Goal: Information Seeking & Learning: Learn about a topic

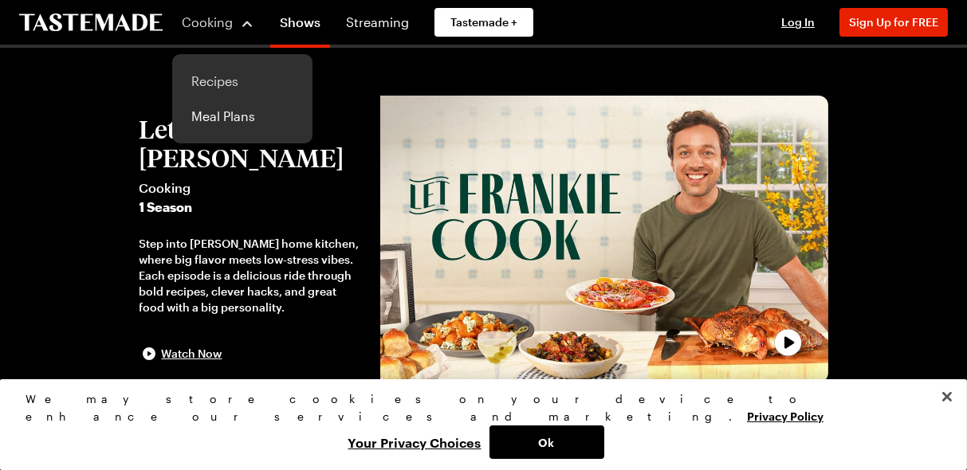
click at [230, 81] on link "Recipes" at bounding box center [242, 81] width 121 height 35
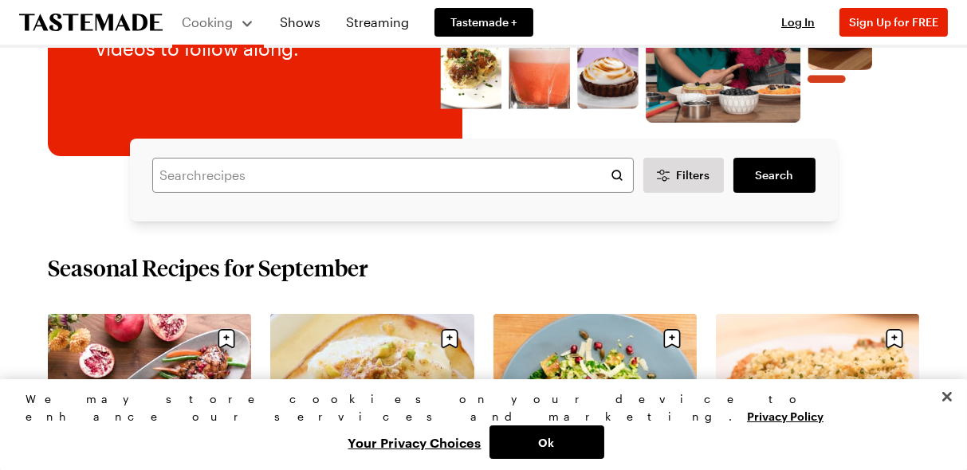
scroll to position [230, 0]
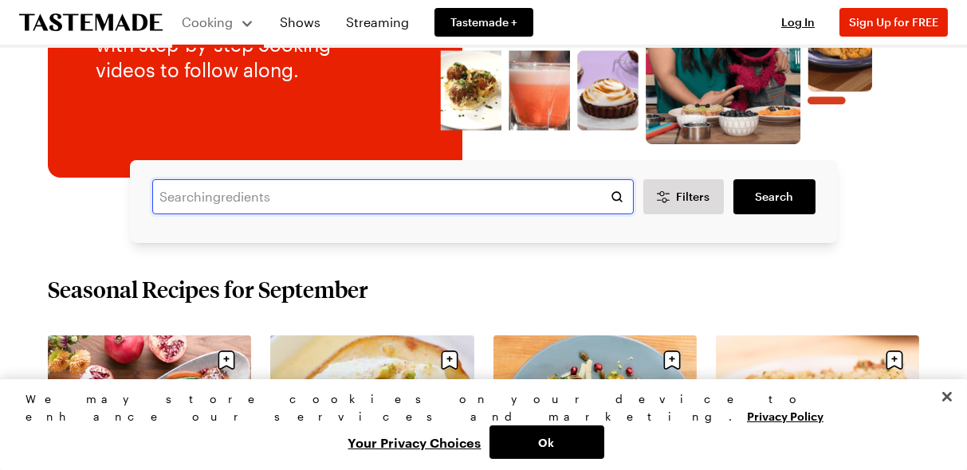
click at [290, 214] on input "text" at bounding box center [393, 196] width 482 height 35
type input "martini"
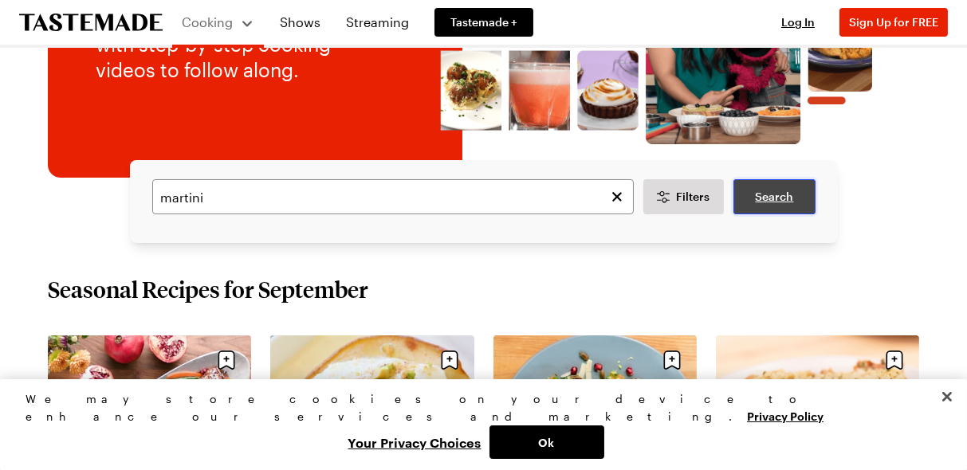
click at [772, 205] on span "Search" at bounding box center [774, 197] width 38 height 16
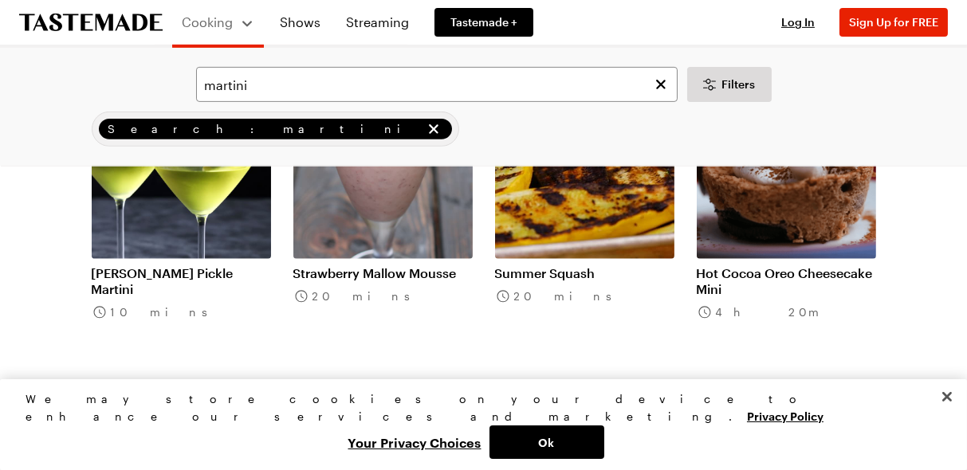
scroll to position [1410, 0]
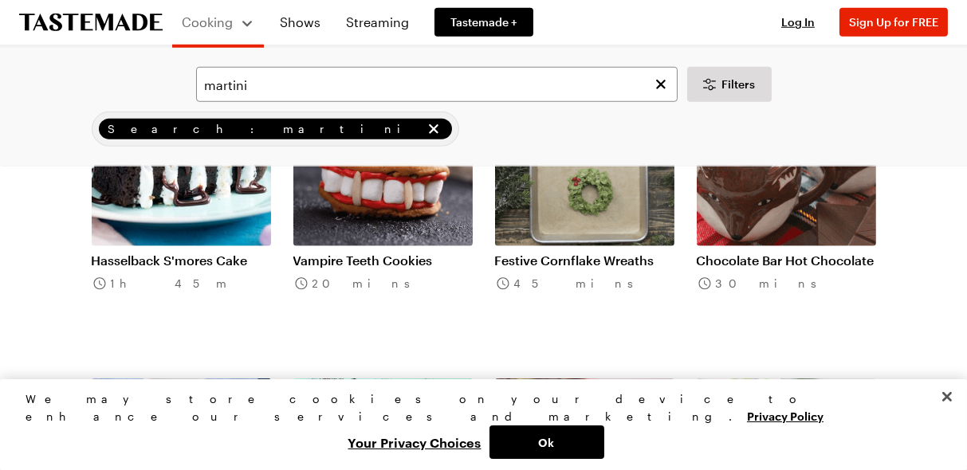
scroll to position [3127, 0]
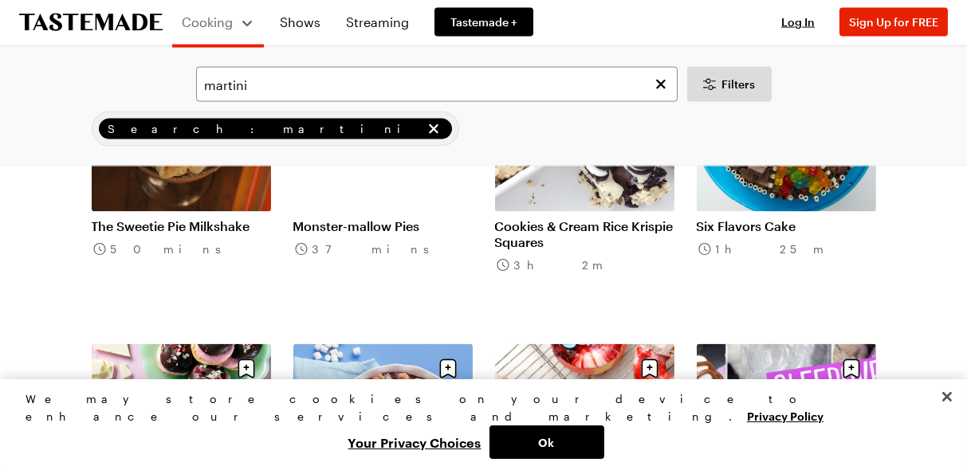
scroll to position [5274, 0]
